Goal: Information Seeking & Learning: Check status

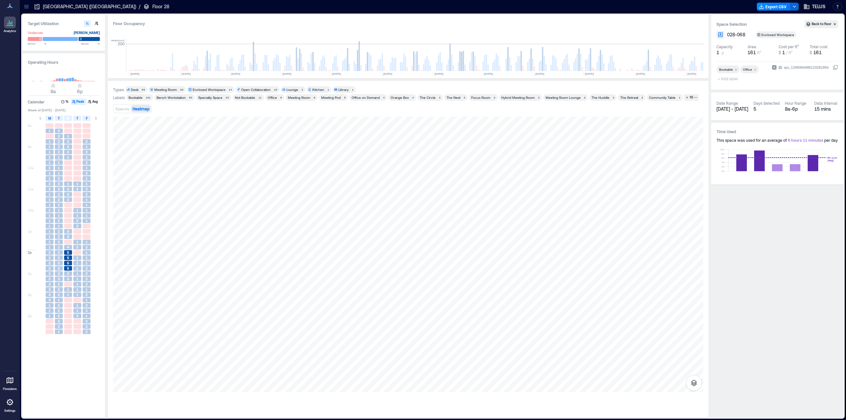
scroll to position [0, 361]
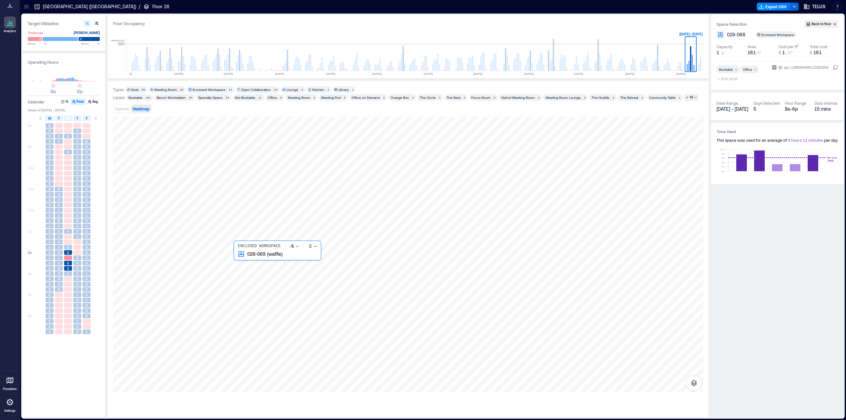
click at [243, 262] on div at bounding box center [408, 255] width 591 height 276
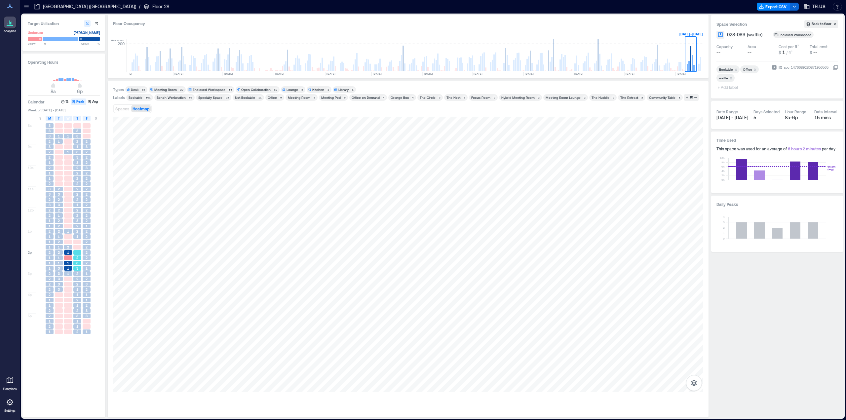
click at [76, 259] on span "2" at bounding box center [77, 258] width 2 height 5
click at [77, 274] on span "2" at bounding box center [77, 273] width 2 height 5
click at [77, 297] on span "1" at bounding box center [77, 295] width 2 height 5
click at [49, 258] on span "1" at bounding box center [50, 258] width 2 height 5
click at [86, 214] on span "2" at bounding box center [87, 215] width 2 height 5
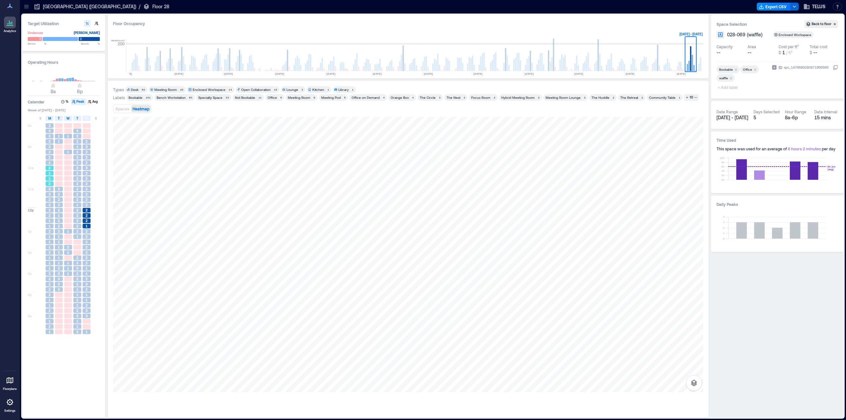
click at [47, 175] on div "1" at bounding box center [50, 173] width 8 height 5
click at [49, 155] on div "2" at bounding box center [49, 151] width 9 height 5
click at [49, 135] on span "3" at bounding box center [50, 136] width 2 height 5
click at [87, 235] on span "2" at bounding box center [87, 236] width 2 height 5
click at [89, 256] on div "2" at bounding box center [86, 257] width 9 height 5
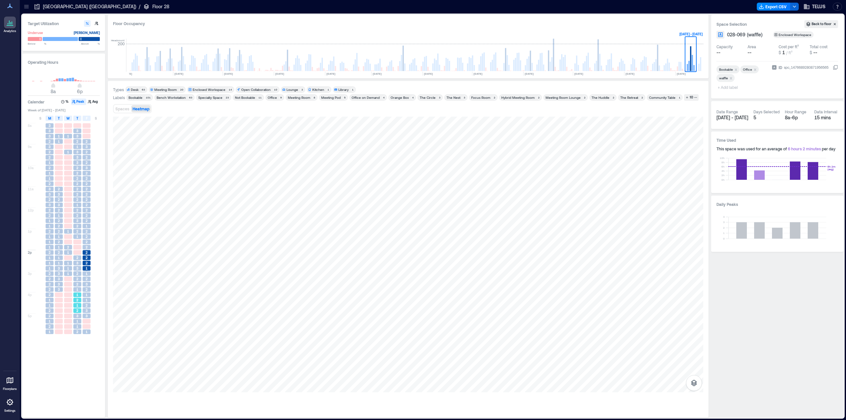
click at [75, 301] on div "2" at bounding box center [77, 300] width 8 height 5
click at [85, 220] on div "2" at bounding box center [87, 221] width 8 height 5
click at [85, 203] on div "2" at bounding box center [87, 205] width 8 height 5
click at [85, 181] on div "2" at bounding box center [86, 178] width 9 height 5
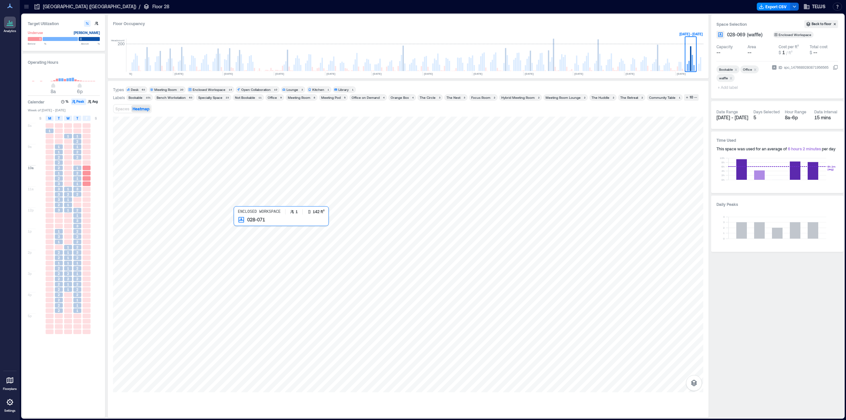
click at [245, 228] on div at bounding box center [408, 255] width 591 height 276
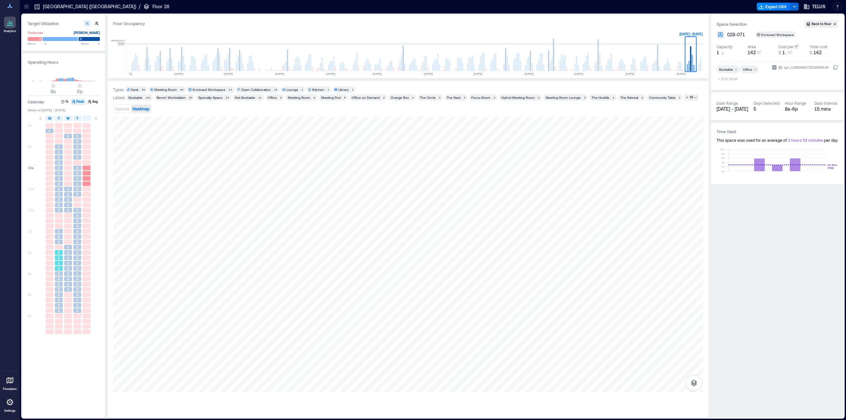
click at [55, 257] on div "2" at bounding box center [59, 258] width 8 height 5
click at [58, 273] on div "2" at bounding box center [59, 273] width 8 height 5
click at [59, 294] on span "2" at bounding box center [59, 295] width 2 height 5
click at [66, 284] on div "1" at bounding box center [68, 284] width 8 height 5
click at [76, 281] on div "2" at bounding box center [77, 279] width 8 height 5
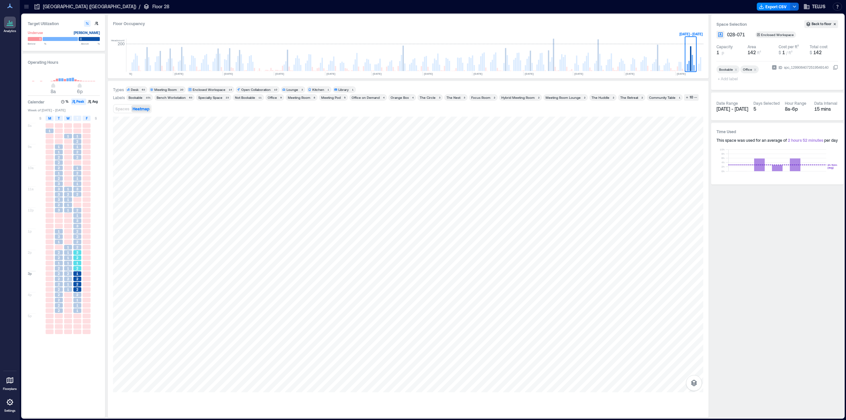
click at [76, 263] on div "1" at bounding box center [77, 263] width 8 height 5
click at [76, 242] on div "2" at bounding box center [77, 242] width 8 height 5
click at [77, 221] on span "3" at bounding box center [77, 221] width 2 height 5
click at [664, 68] on rect at bounding box center [664, 68] width 1 height 6
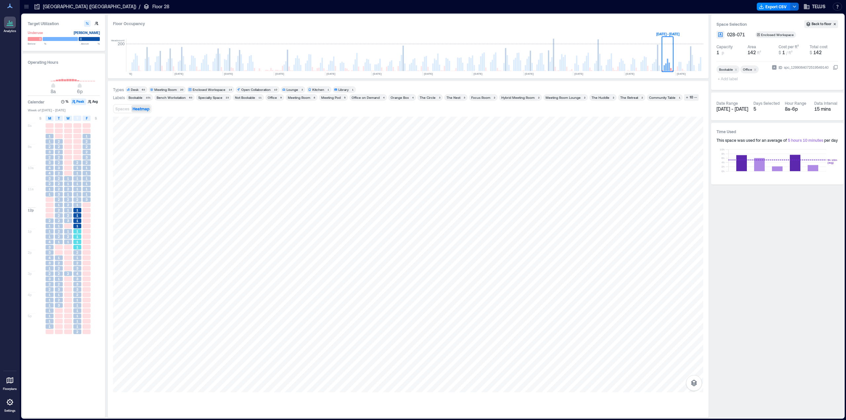
click at [78, 233] on span "1" at bounding box center [77, 231] width 2 height 5
click at [77, 251] on span "2" at bounding box center [77, 252] width 2 height 5
click at [76, 274] on span "4" at bounding box center [77, 273] width 2 height 5
click at [86, 140] on span "2" at bounding box center [87, 141] width 2 height 5
click at [87, 154] on span "2" at bounding box center [87, 152] width 2 height 5
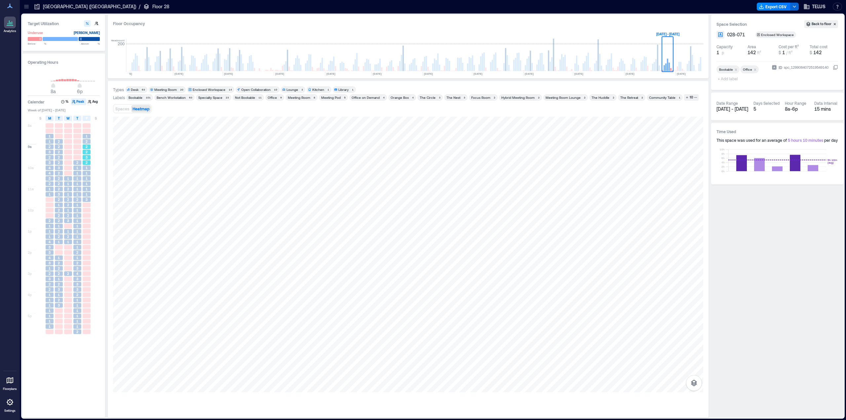
click at [87, 165] on span "2" at bounding box center [87, 162] width 2 height 5
click at [87, 171] on div "1" at bounding box center [86, 173] width 9 height 5
click at [87, 188] on span "1" at bounding box center [87, 189] width 2 height 5
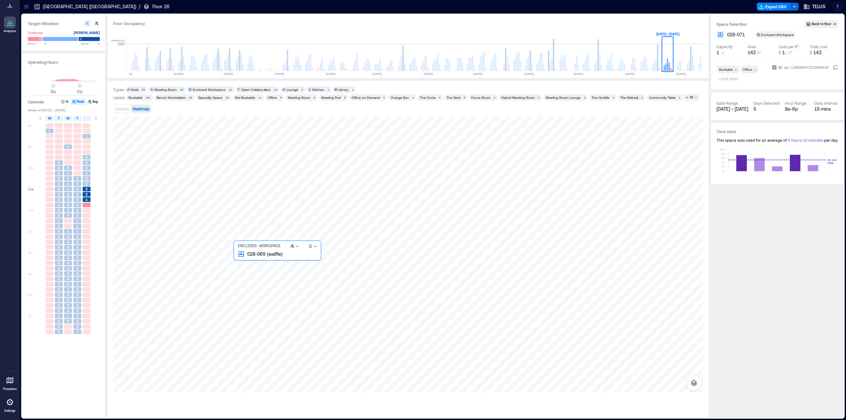
click at [255, 261] on div at bounding box center [408, 255] width 591 height 276
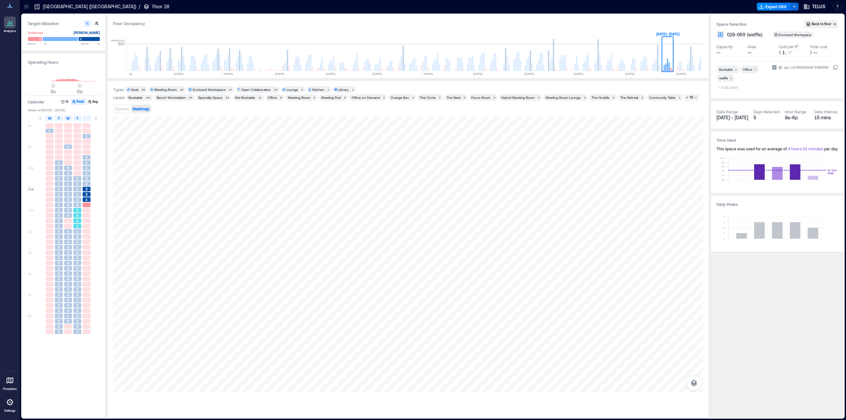
click at [76, 219] on div "1" at bounding box center [77, 220] width 9 height 5
click at [76, 233] on div "1" at bounding box center [77, 231] width 8 height 5
click at [76, 242] on div "2" at bounding box center [77, 242] width 8 height 5
click at [76, 251] on div "2" at bounding box center [77, 252] width 8 height 5
click at [76, 266] on div "2" at bounding box center [77, 263] width 9 height 5
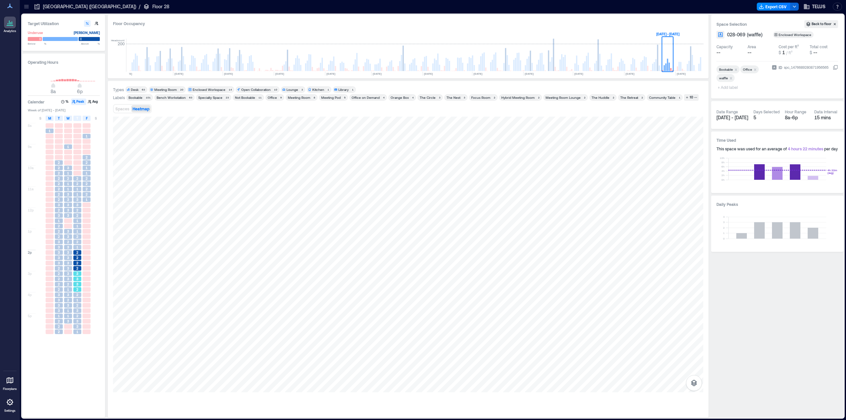
click at [73, 275] on div "3" at bounding box center [77, 273] width 8 height 5
click at [73, 297] on div "2" at bounding box center [77, 295] width 8 height 5
click at [77, 317] on span "2" at bounding box center [77, 316] width 2 height 5
click at [86, 158] on span "2" at bounding box center [87, 157] width 2 height 5
click at [87, 168] on span "1" at bounding box center [87, 168] width 2 height 5
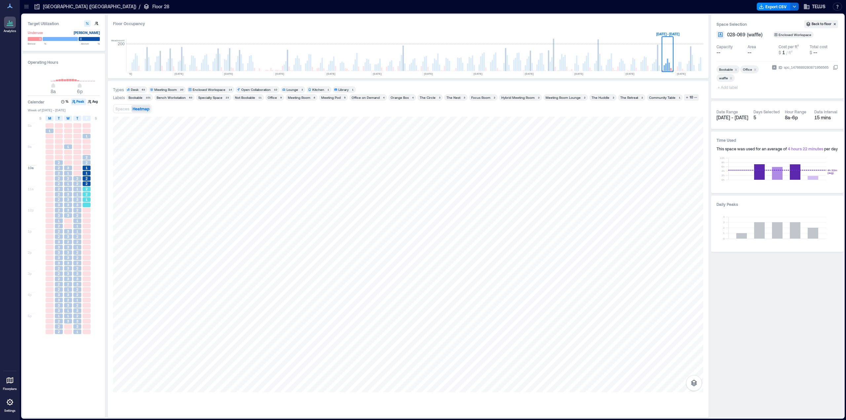
click at [85, 191] on div "2" at bounding box center [87, 189] width 8 height 5
click at [78, 243] on span "2" at bounding box center [77, 242] width 2 height 5
click at [75, 253] on div "2" at bounding box center [77, 252] width 8 height 5
click at [74, 276] on div "3" at bounding box center [77, 273] width 9 height 5
click at [74, 296] on div "2" at bounding box center [77, 295] width 8 height 5
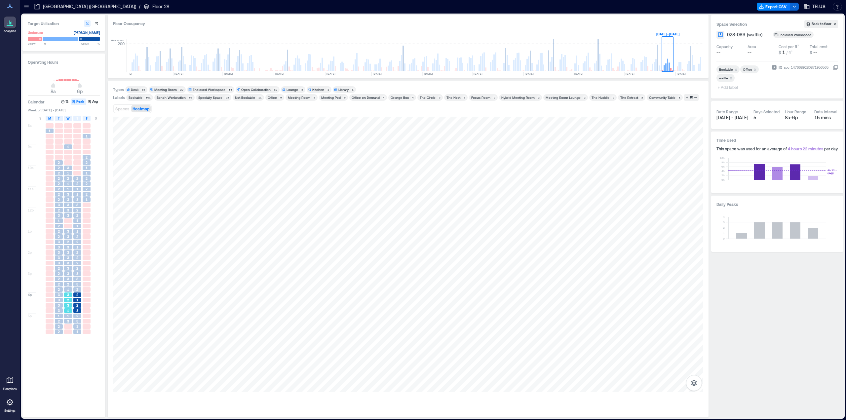
click at [67, 298] on div "2" at bounding box center [67, 300] width 9 height 5
click at [56, 295] on div "3" at bounding box center [59, 295] width 8 height 5
click at [57, 280] on div "2" at bounding box center [59, 279] width 8 height 5
click at [60, 261] on span "3" at bounding box center [59, 263] width 2 height 5
click at [60, 237] on div "2" at bounding box center [59, 236] width 8 height 5
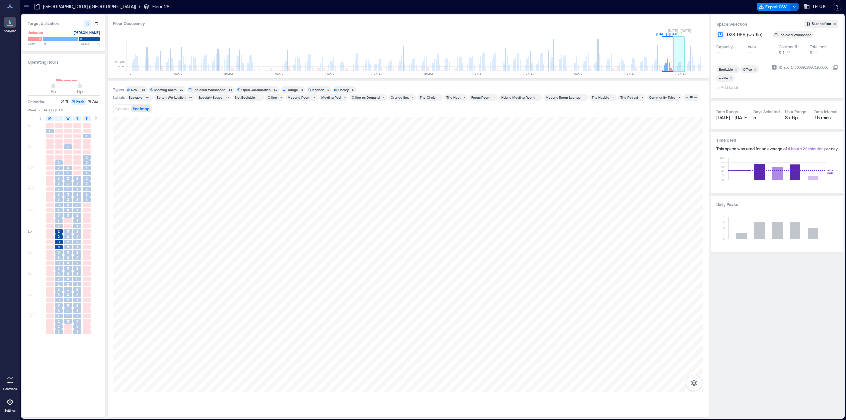
click at [682, 67] on rect at bounding box center [680, 66] width 1 height 9
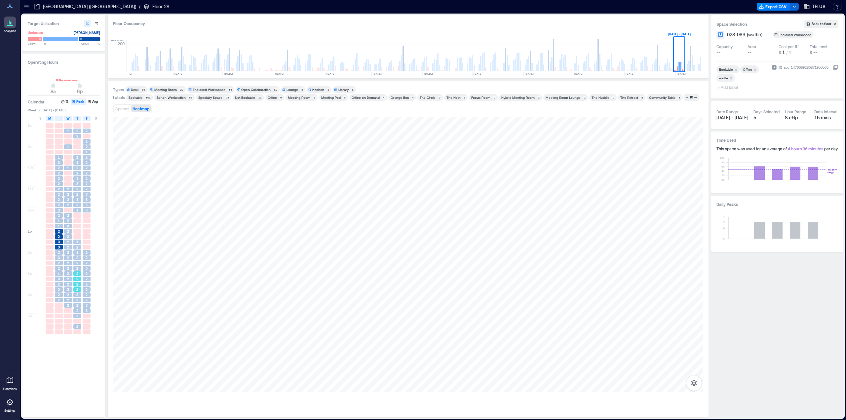
click at [75, 276] on div "2" at bounding box center [77, 273] width 9 height 5
click at [65, 274] on div "2" at bounding box center [68, 273] width 8 height 5
click at [59, 273] on span "1" at bounding box center [59, 273] width 2 height 5
click at [88, 268] on div "3" at bounding box center [87, 268] width 8 height 5
click at [86, 282] on div "2" at bounding box center [86, 278] width 9 height 5
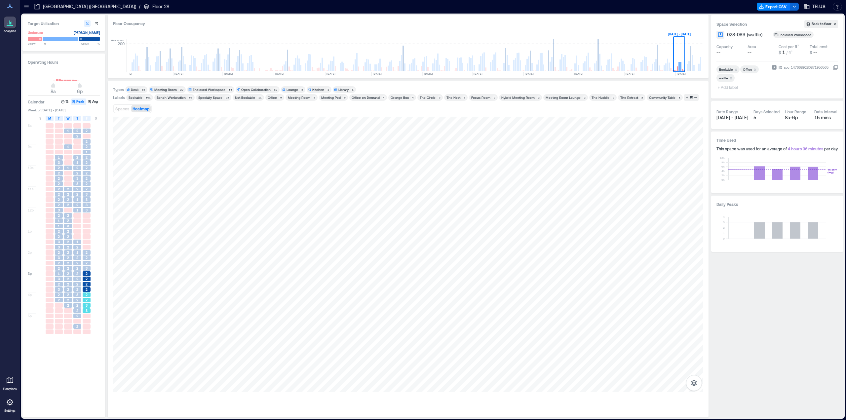
click at [86, 293] on span "2" at bounding box center [87, 295] width 2 height 5
click at [80, 170] on div "2" at bounding box center [77, 168] width 8 height 5
click at [86, 175] on span "2" at bounding box center [87, 173] width 2 height 5
click at [84, 189] on div "2" at bounding box center [87, 189] width 8 height 5
click at [59, 191] on span "2" at bounding box center [59, 189] width 2 height 5
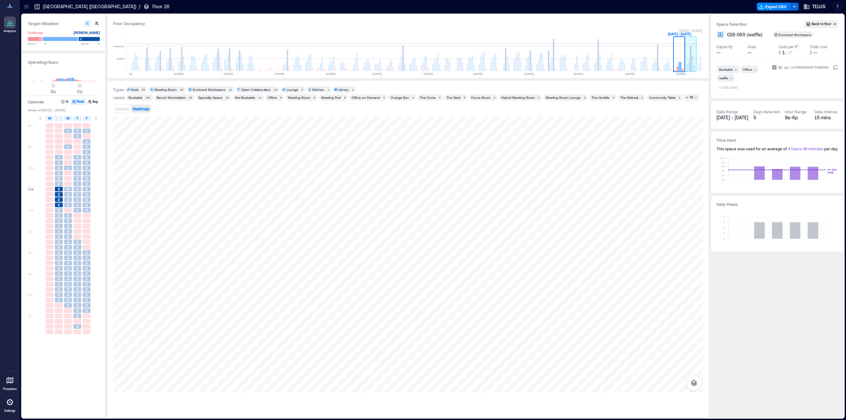
click at [693, 61] on rect at bounding box center [692, 63] width 1 height 16
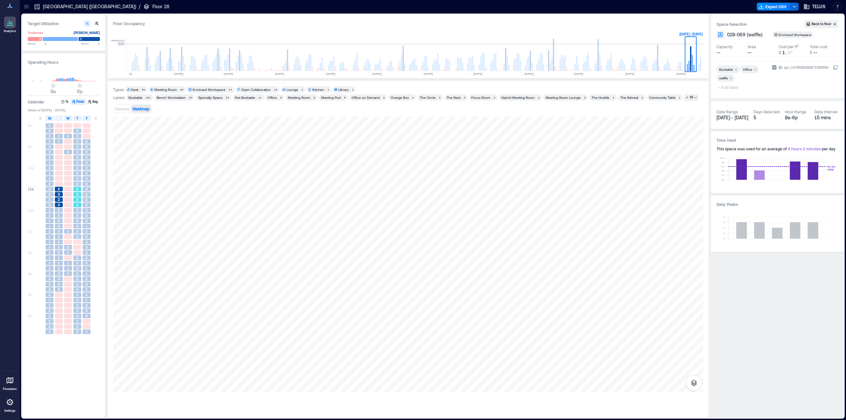
click at [75, 205] on div "1" at bounding box center [77, 205] width 8 height 5
click at [86, 207] on span "2" at bounding box center [87, 205] width 2 height 5
click at [84, 229] on div "1" at bounding box center [86, 226] width 9 height 5
click at [85, 243] on div "2" at bounding box center [87, 242] width 8 height 5
click at [83, 279] on div "2" at bounding box center [87, 279] width 8 height 5
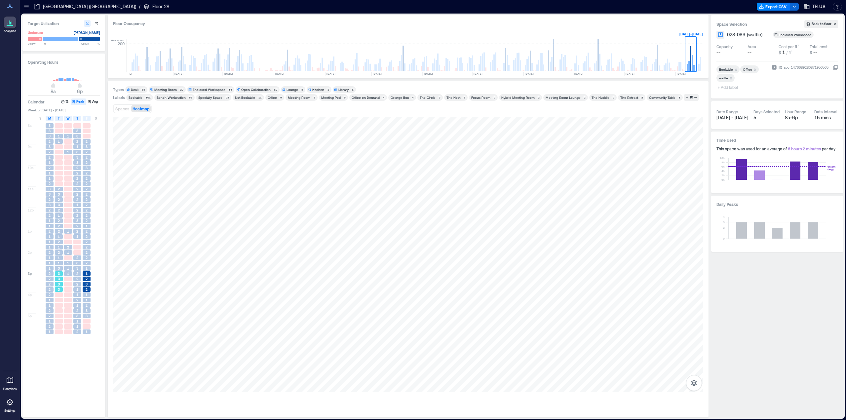
click at [59, 273] on span "3" at bounding box center [59, 273] width 2 height 5
click at [661, 66] on rect at bounding box center [657, 55] width 12 height 33
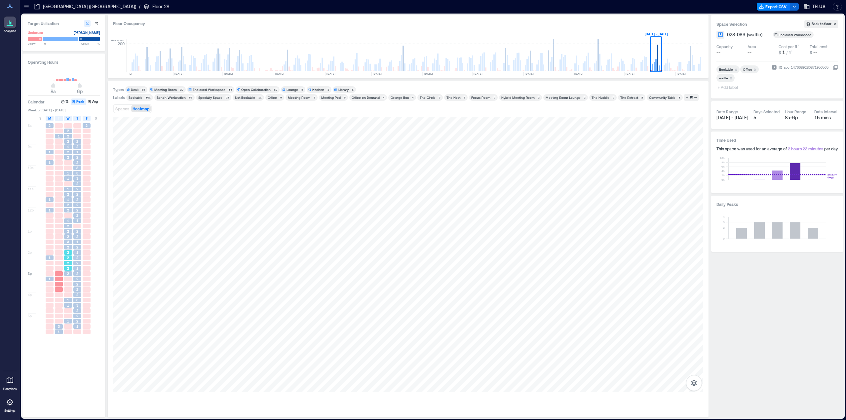
click at [67, 259] on div "2" at bounding box center [68, 258] width 8 height 5
click at [65, 243] on div "3" at bounding box center [68, 242] width 8 height 5
click at [77, 246] on span "2" at bounding box center [77, 247] width 2 height 5
click at [82, 255] on div "1" at bounding box center [77, 252] width 9 height 5
click at [76, 257] on span "2" at bounding box center [77, 258] width 2 height 5
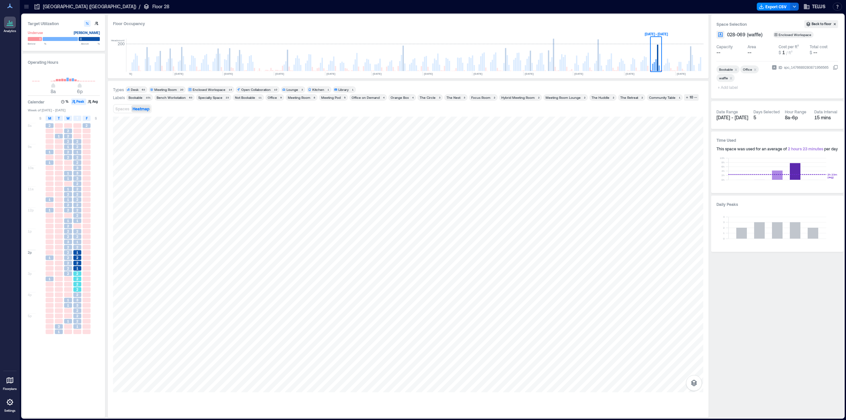
click at [76, 272] on span "2" at bounding box center [77, 273] width 2 height 5
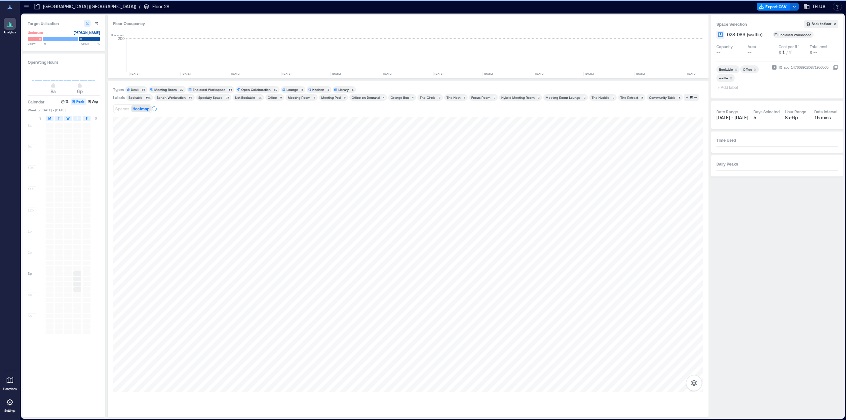
scroll to position [0, 361]
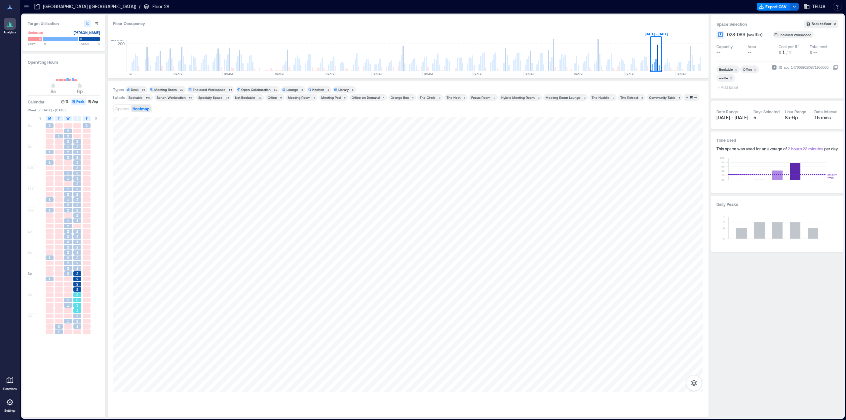
click at [77, 297] on span "2" at bounding box center [77, 295] width 2 height 5
